Goal: Task Accomplishment & Management: Manage account settings

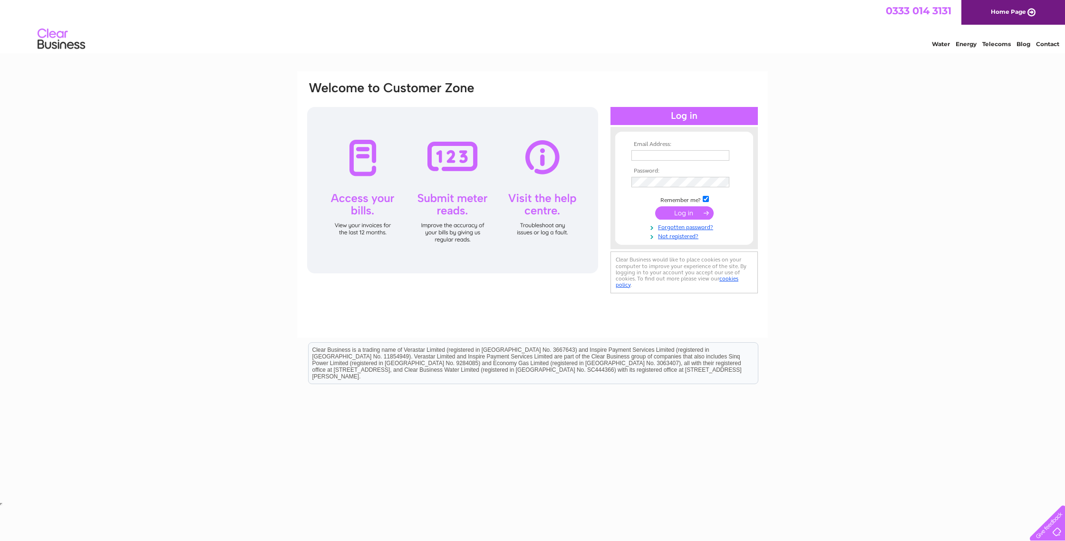
type input "milanic@live.co.uk"
click at [679, 211] on input "submit" at bounding box center [684, 212] width 58 height 13
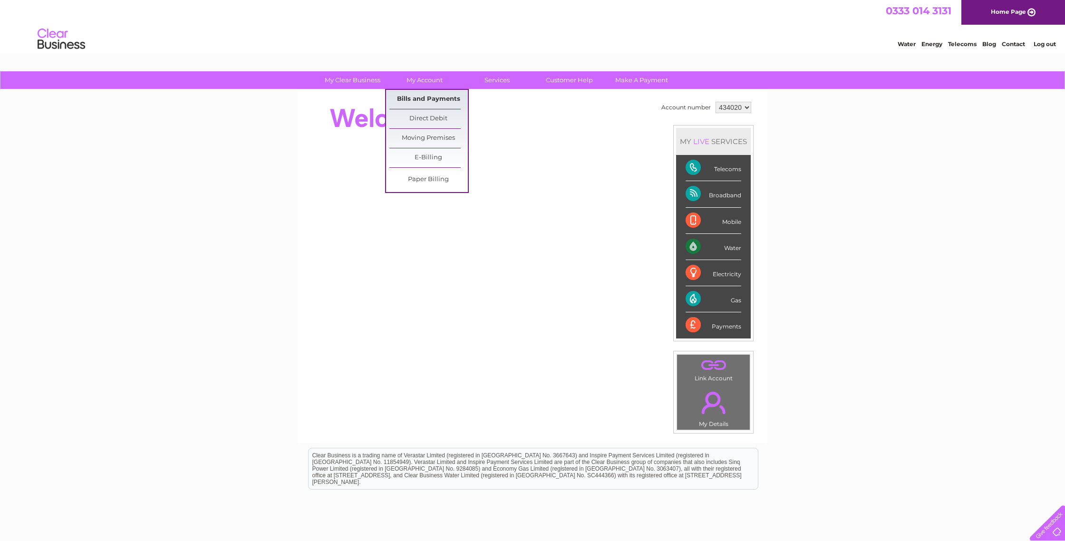
click at [425, 96] on link "Bills and Payments" at bounding box center [428, 99] width 78 height 19
